Goal: Transaction & Acquisition: Purchase product/service

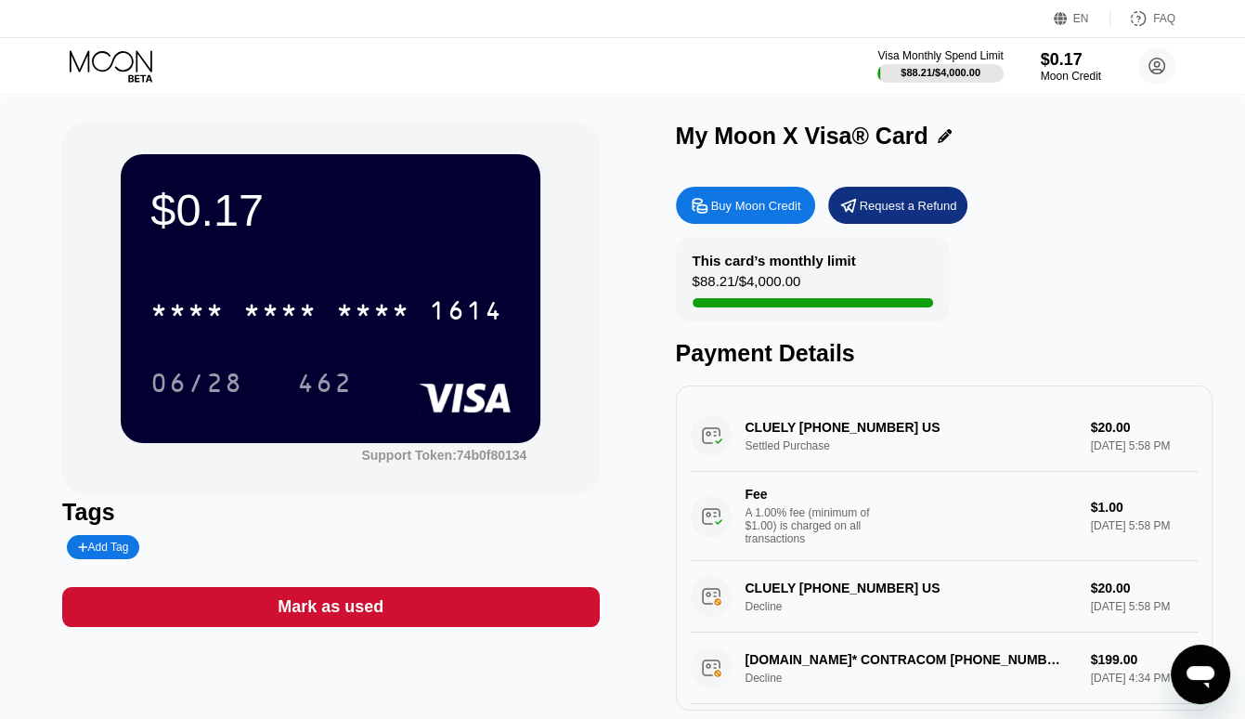
click at [761, 212] on div "Buy Moon Credit" at bounding box center [756, 206] width 90 height 16
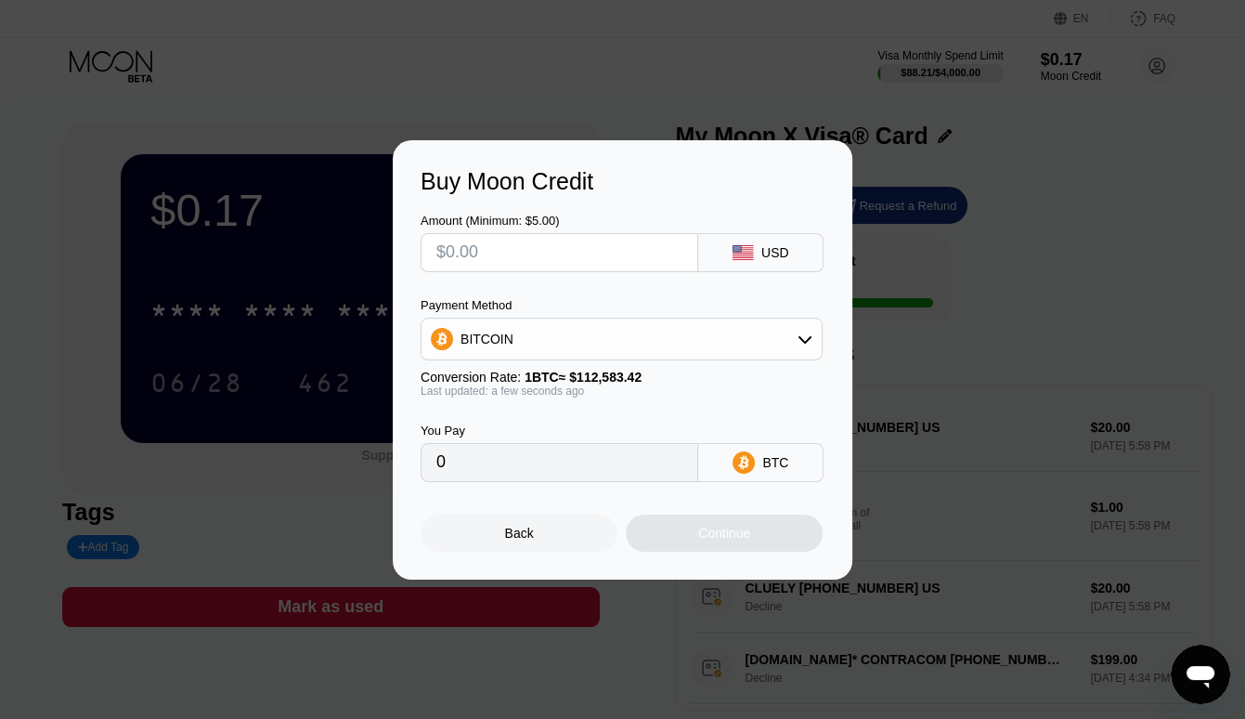
click at [642, 257] on input "text" at bounding box center [559, 252] width 246 height 37
type input "$15"
type input "0.00013324"
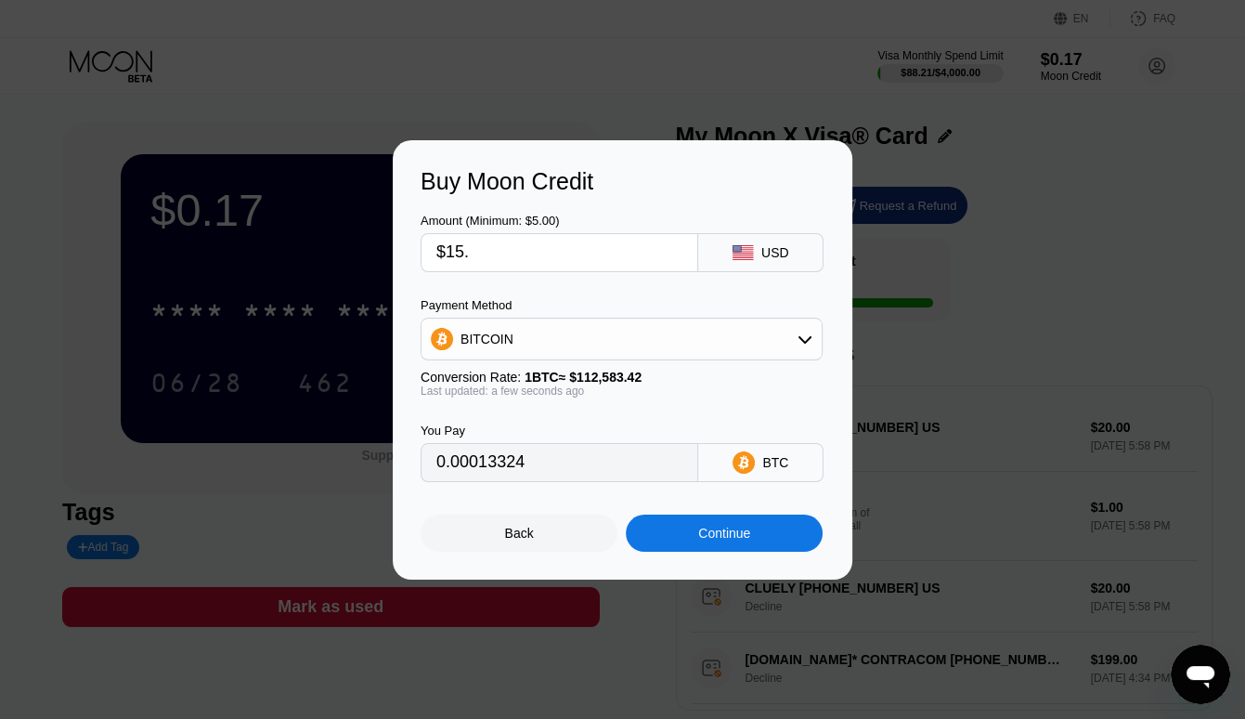
type input "$15.9"
type input "0.00014123"
type input "$15.9"
click at [766, 340] on div "BITCOIN" at bounding box center [621, 338] width 400 height 37
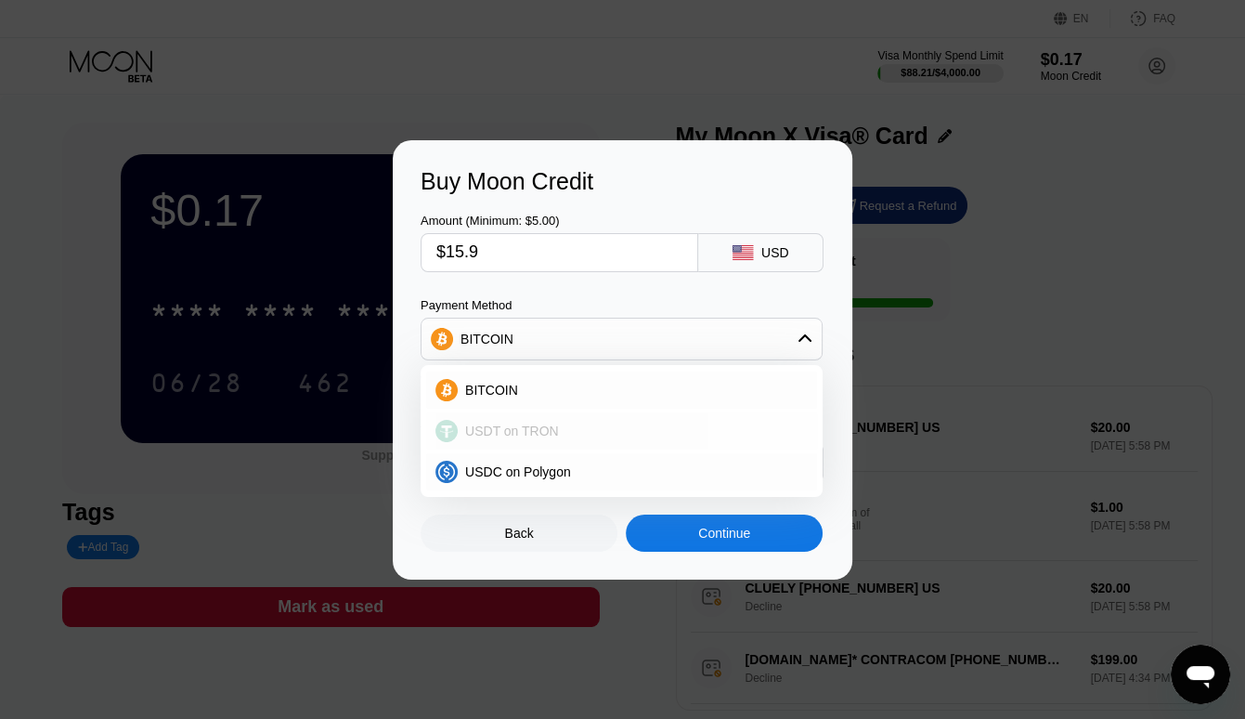
click at [695, 431] on div "USDT on TRON" at bounding box center [633, 430] width 350 height 15
type input "16.06"
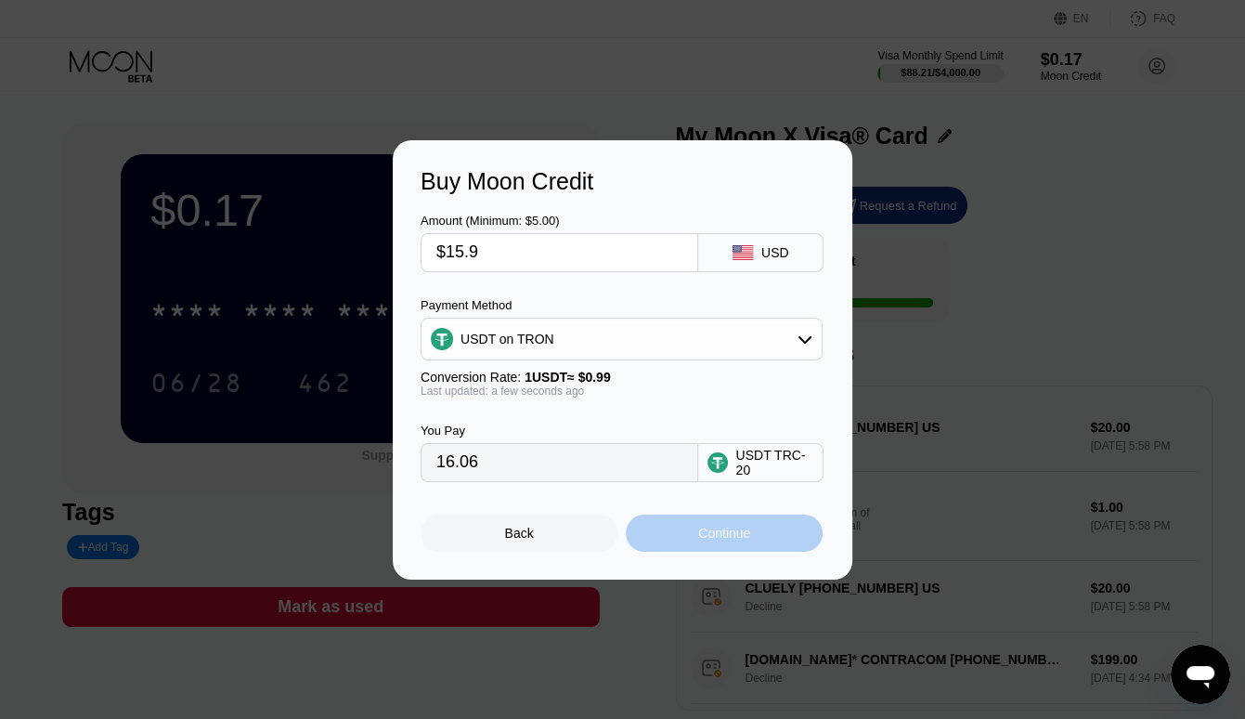
click at [723, 540] on div "Continue" at bounding box center [724, 532] width 52 height 15
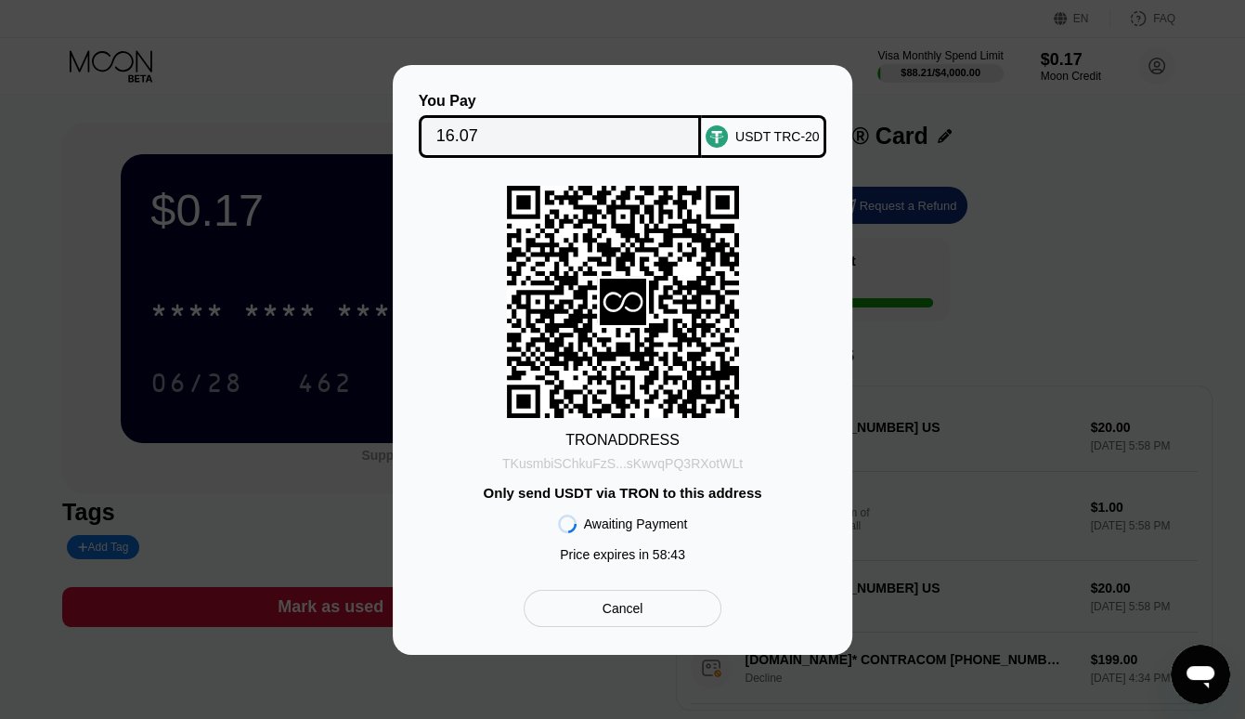
click at [668, 456] on div "TKusmbiSChkuFzS...sKwvqPQ3RXotWLt" at bounding box center [622, 463] width 240 height 15
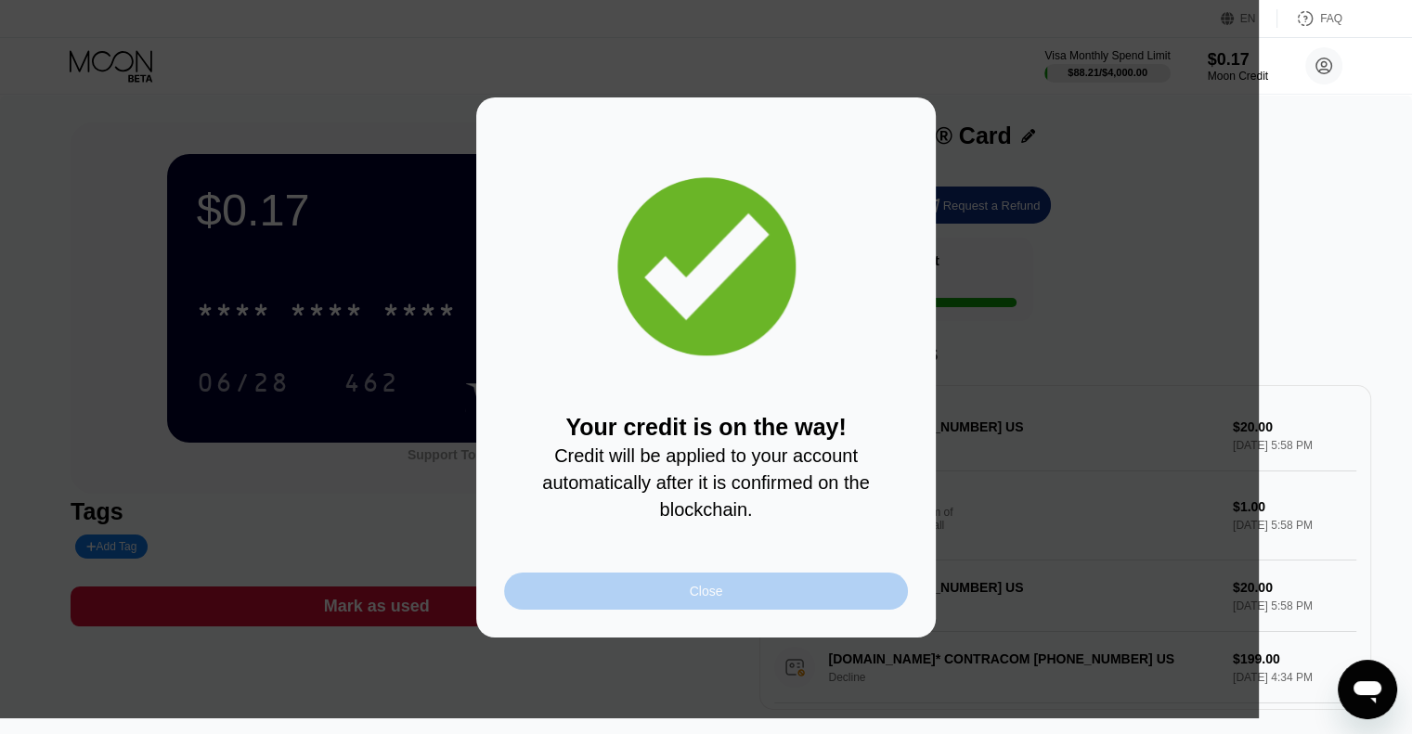
click at [808, 603] on div "Close" at bounding box center [706, 591] width 404 height 37
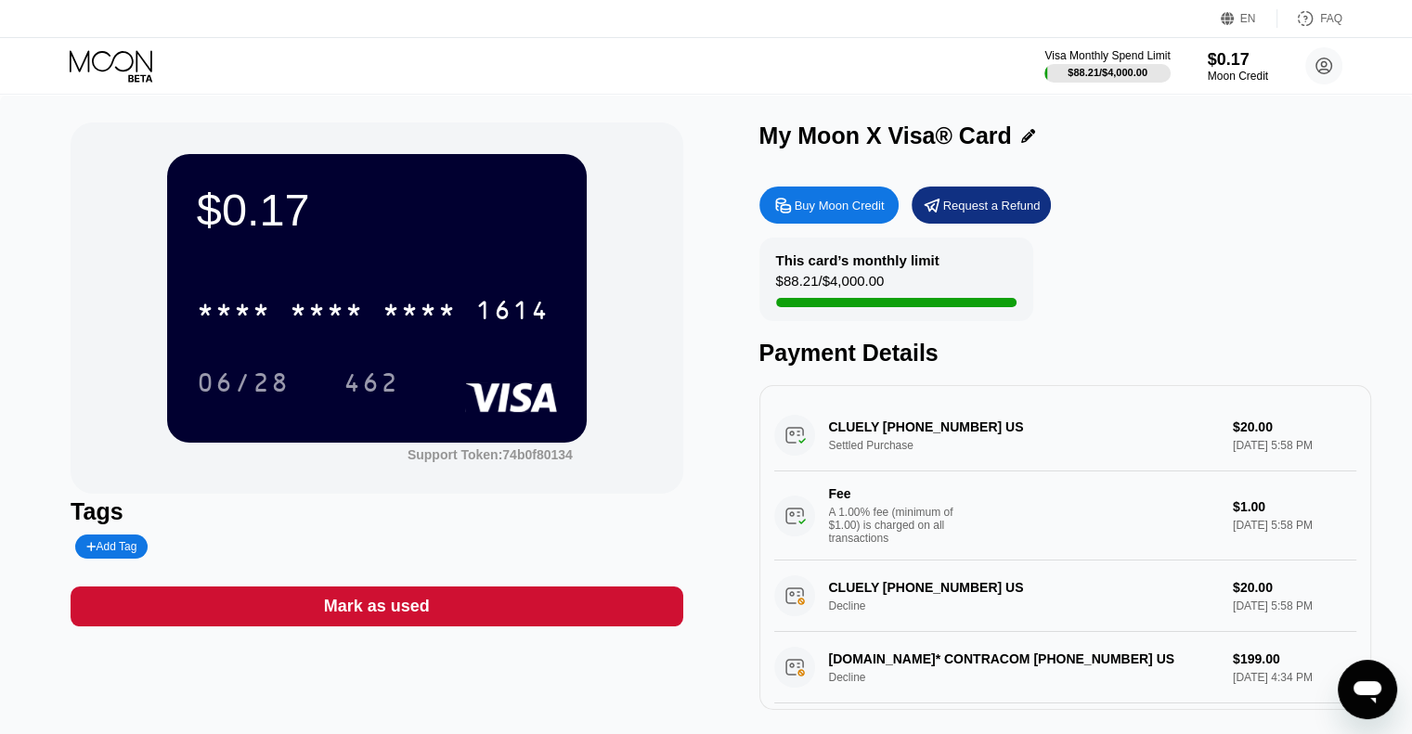
click at [120, 62] on icon at bounding box center [113, 66] width 86 height 32
